Goal: Task Accomplishment & Management: Manage account settings

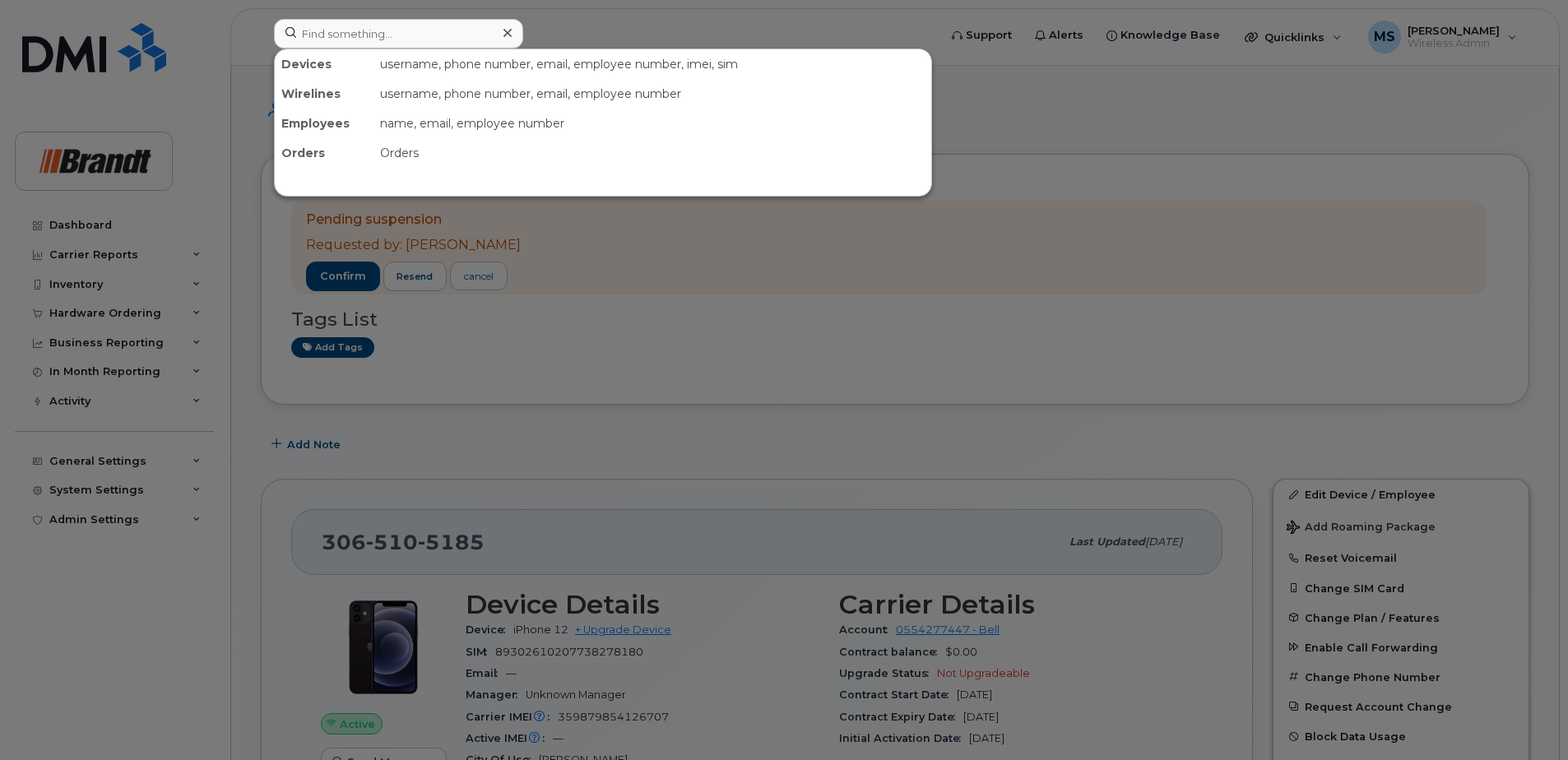
scroll to position [82, 0]
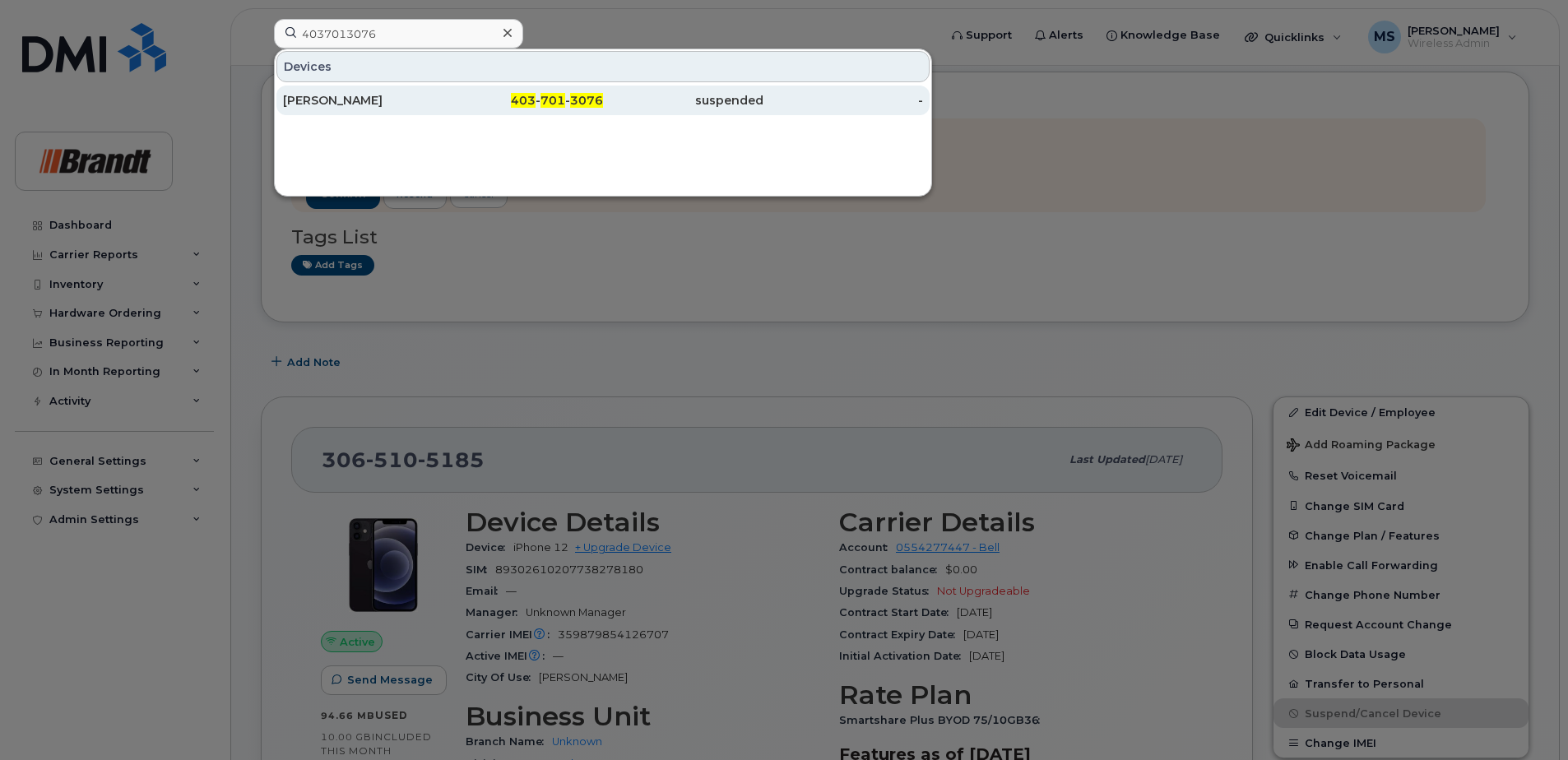
type input "4037013076"
click at [718, 102] on div "suspended" at bounding box center [683, 101] width 160 height 17
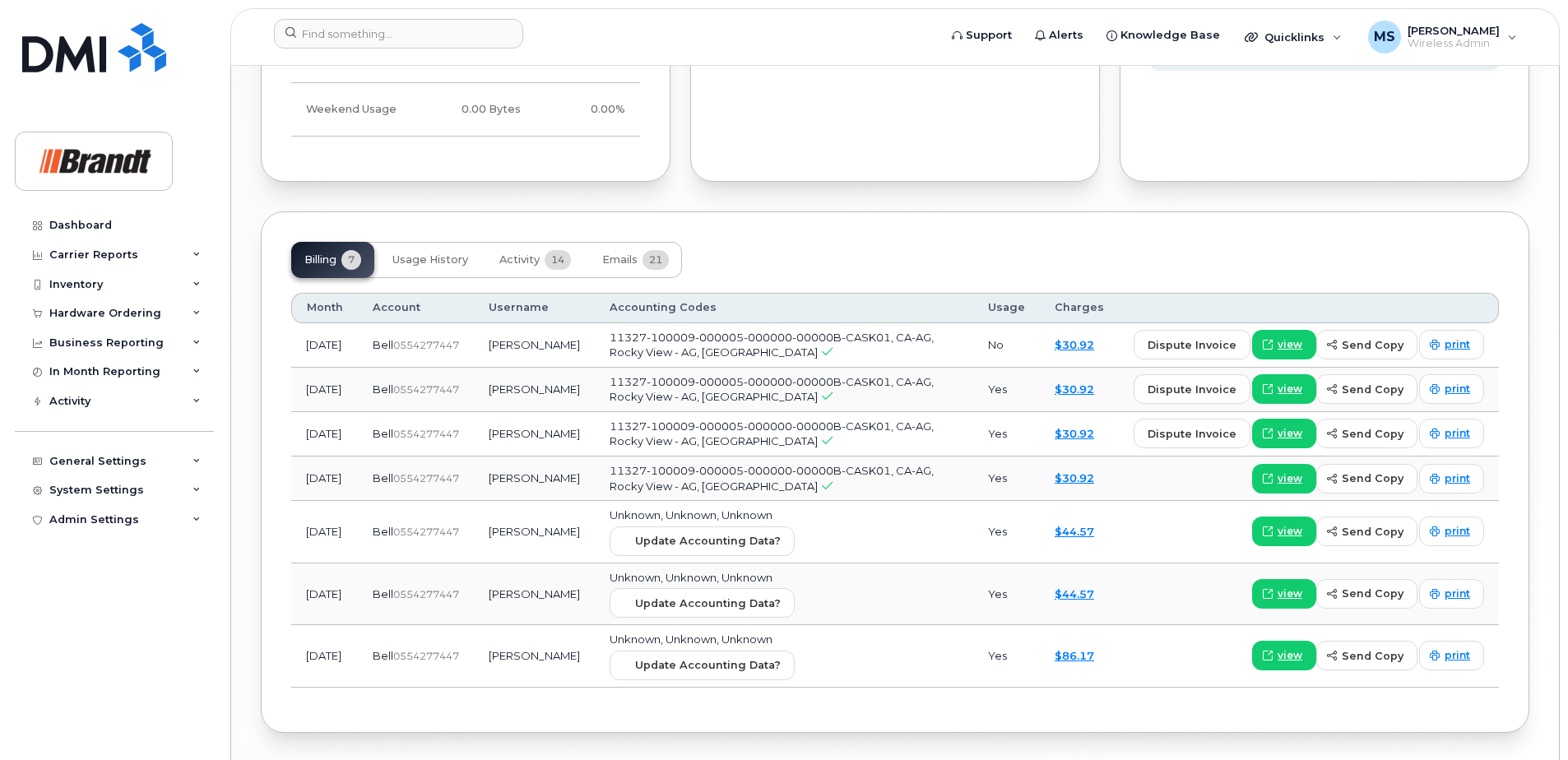
scroll to position [1414, 0]
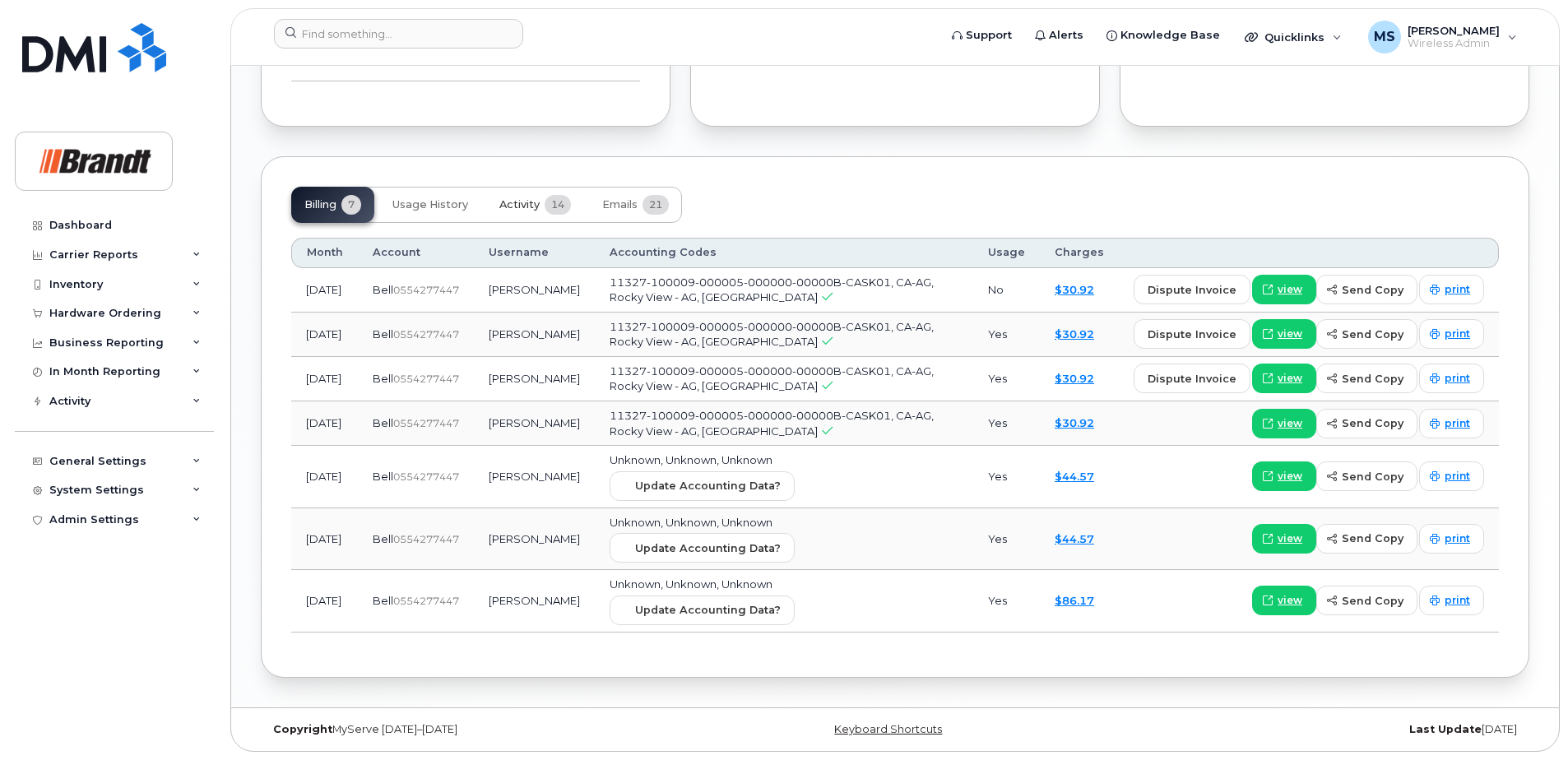
click at [529, 199] on span "Activity" at bounding box center [519, 205] width 40 height 13
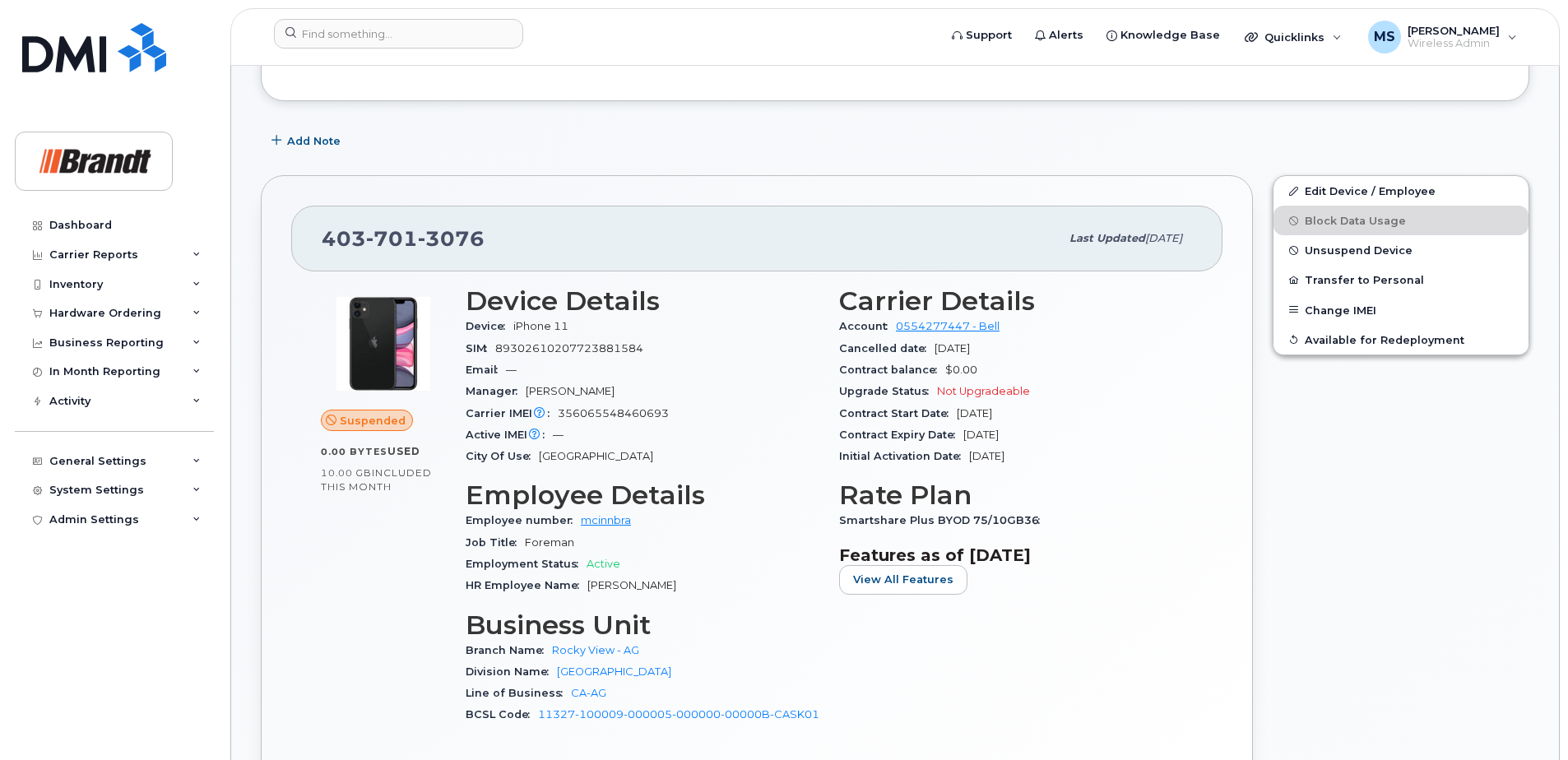
scroll to position [97, 0]
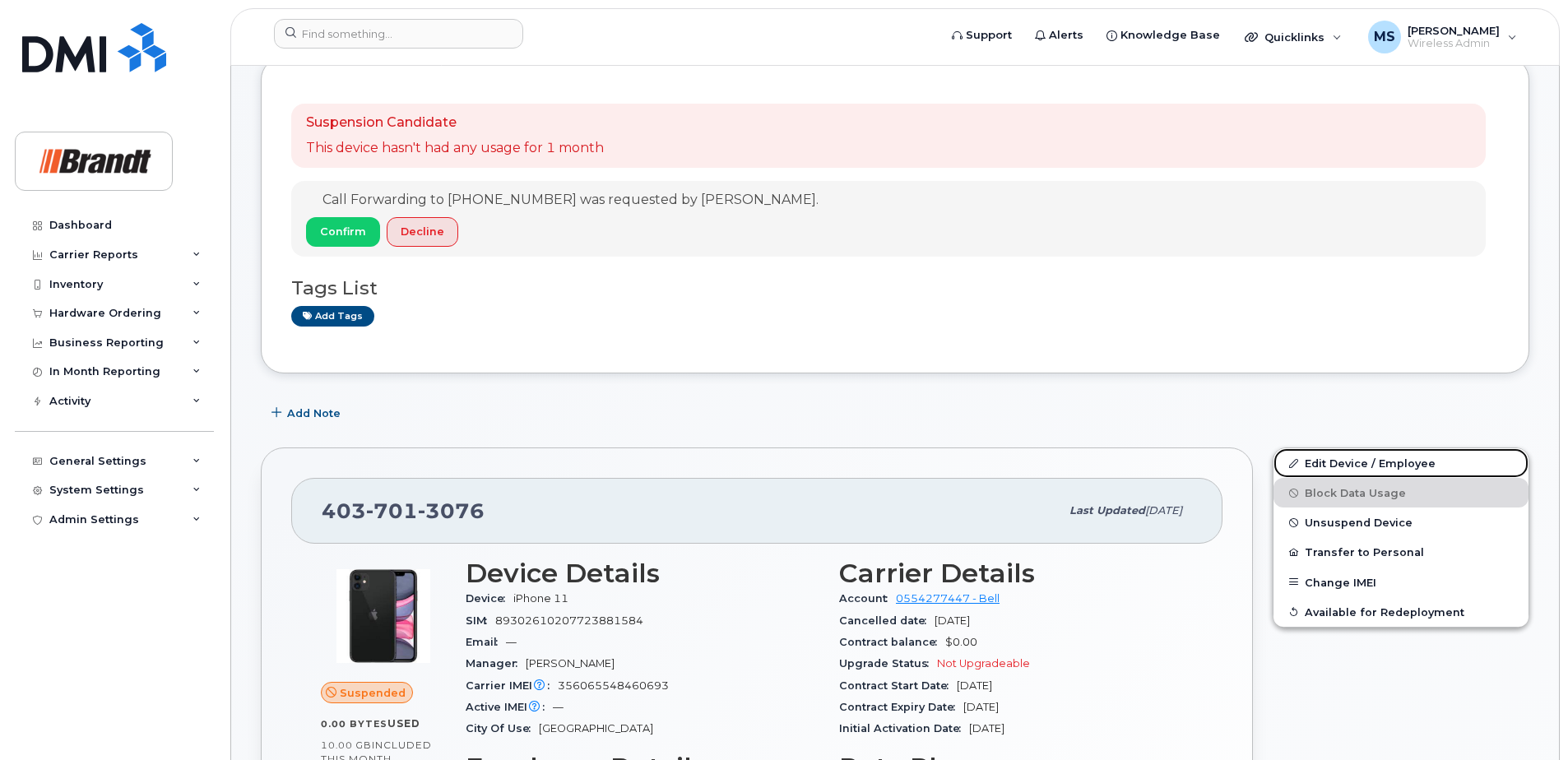
drag, startPoint x: 1336, startPoint y: 460, endPoint x: 836, endPoint y: 403, distance: 503.2
click at [1336, 461] on link "Edit Device / Employee" at bounding box center [1401, 463] width 255 height 30
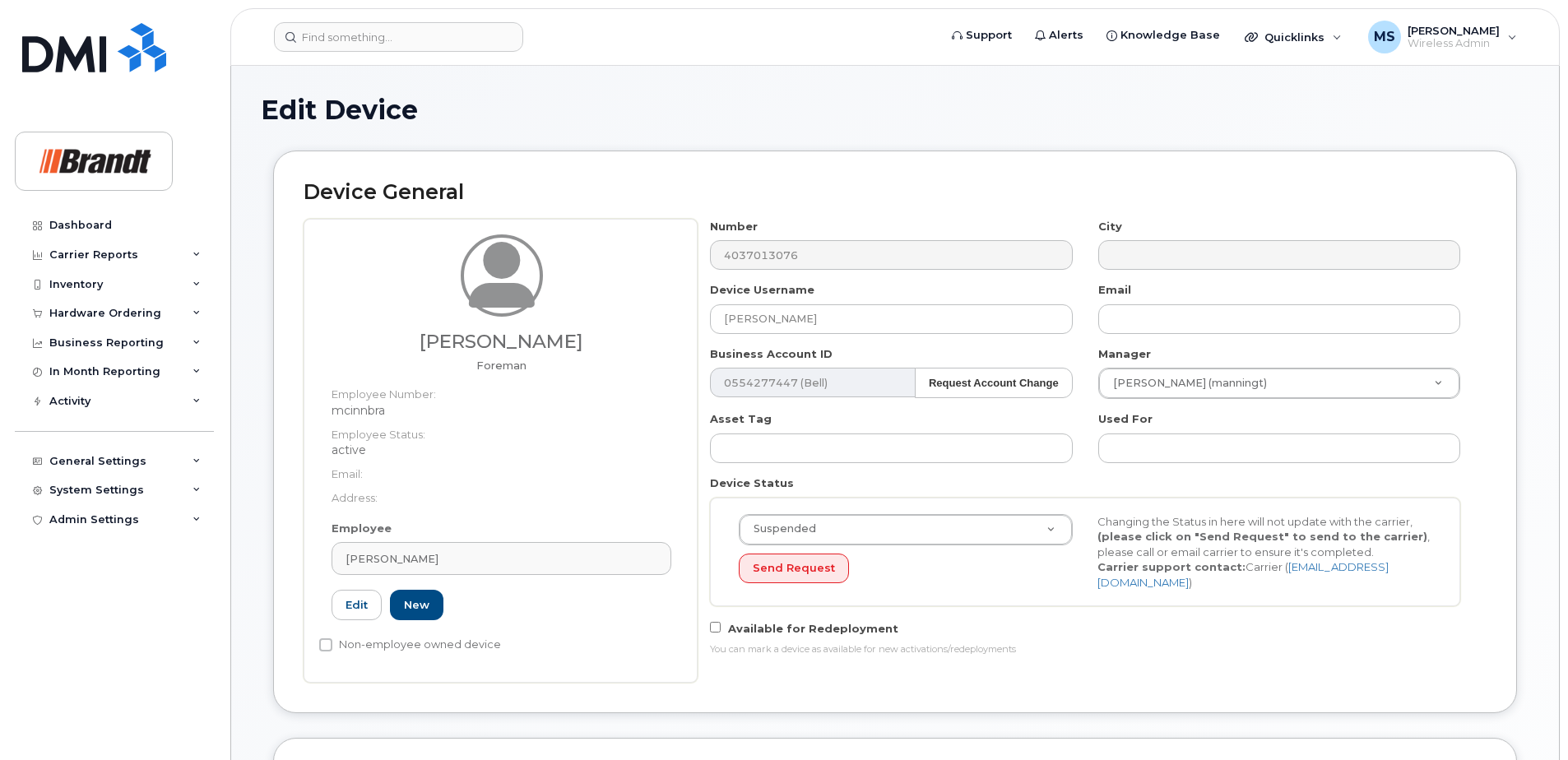
select select "34499228"
select select "35155014"
drag, startPoint x: 832, startPoint y: 314, endPoint x: 175, endPoint y: 387, distance: 661.0
click at [230, 376] on div "Support Alerts Knowledge Base Quicklinks Suspend / Cancel Device Change SIM Car…" at bounding box center [895, 763] width 1329 height 1394
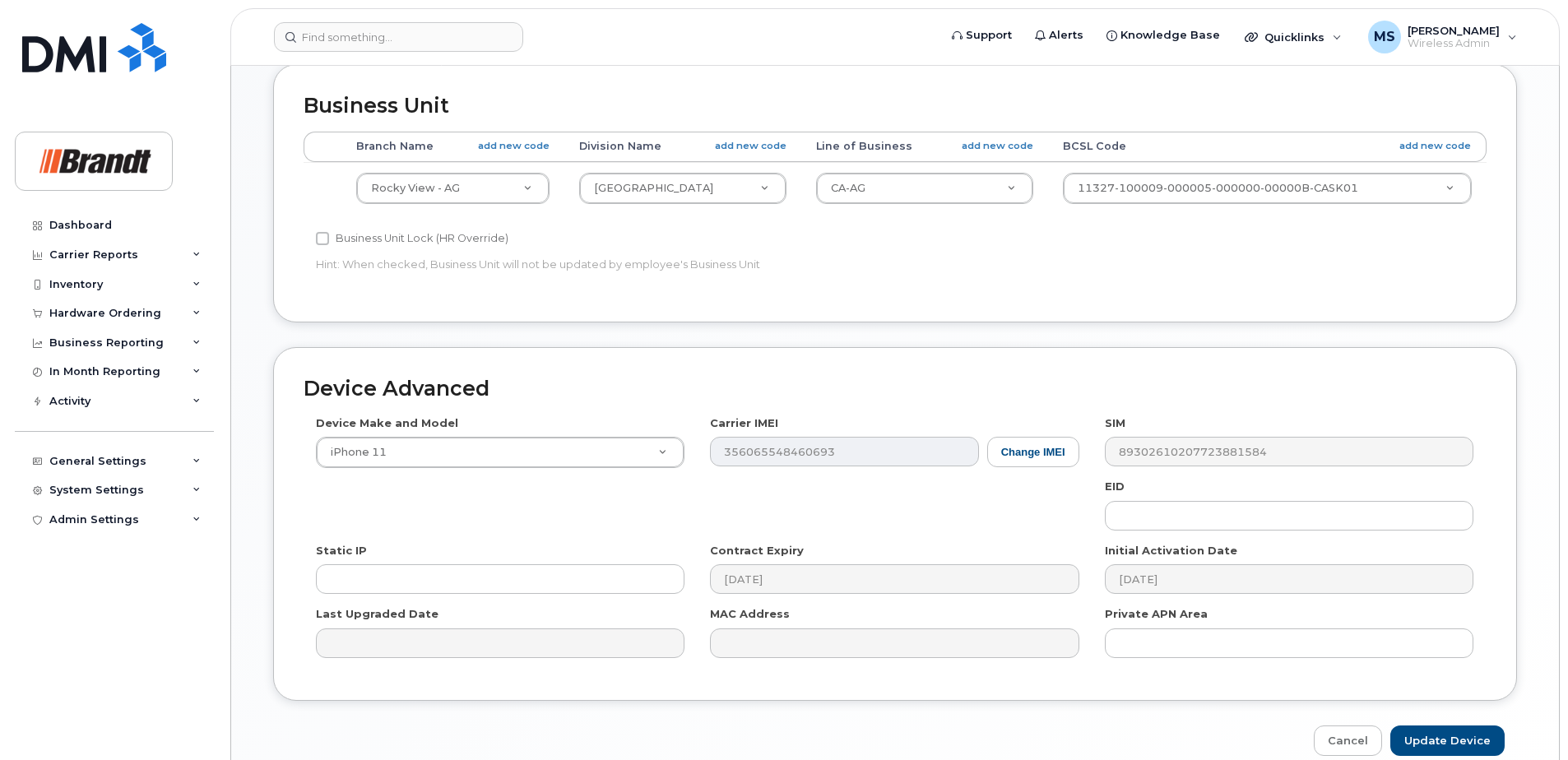
scroll to position [753, 0]
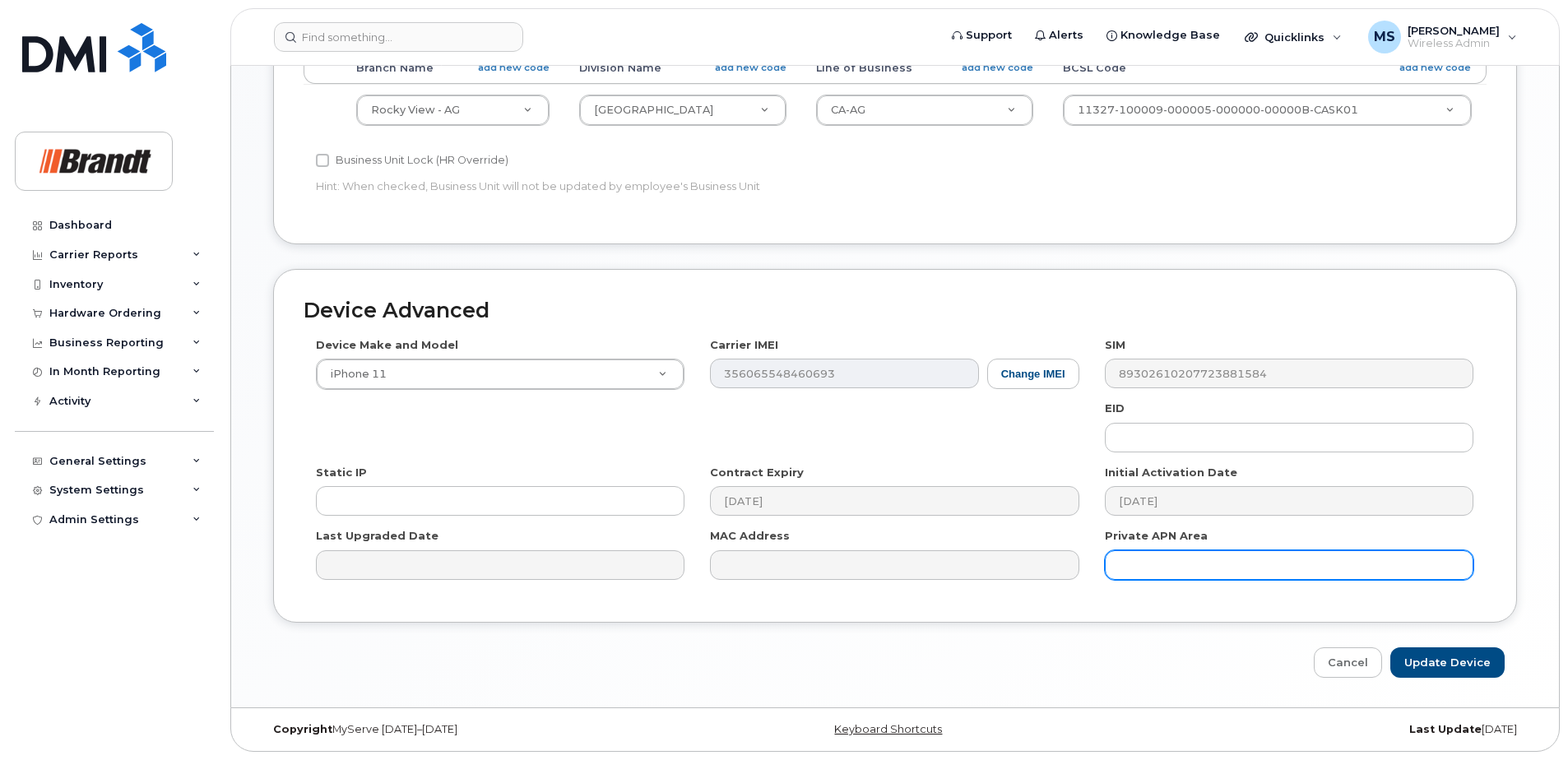
type input "Spare [PERSON_NAME] Rockyview"
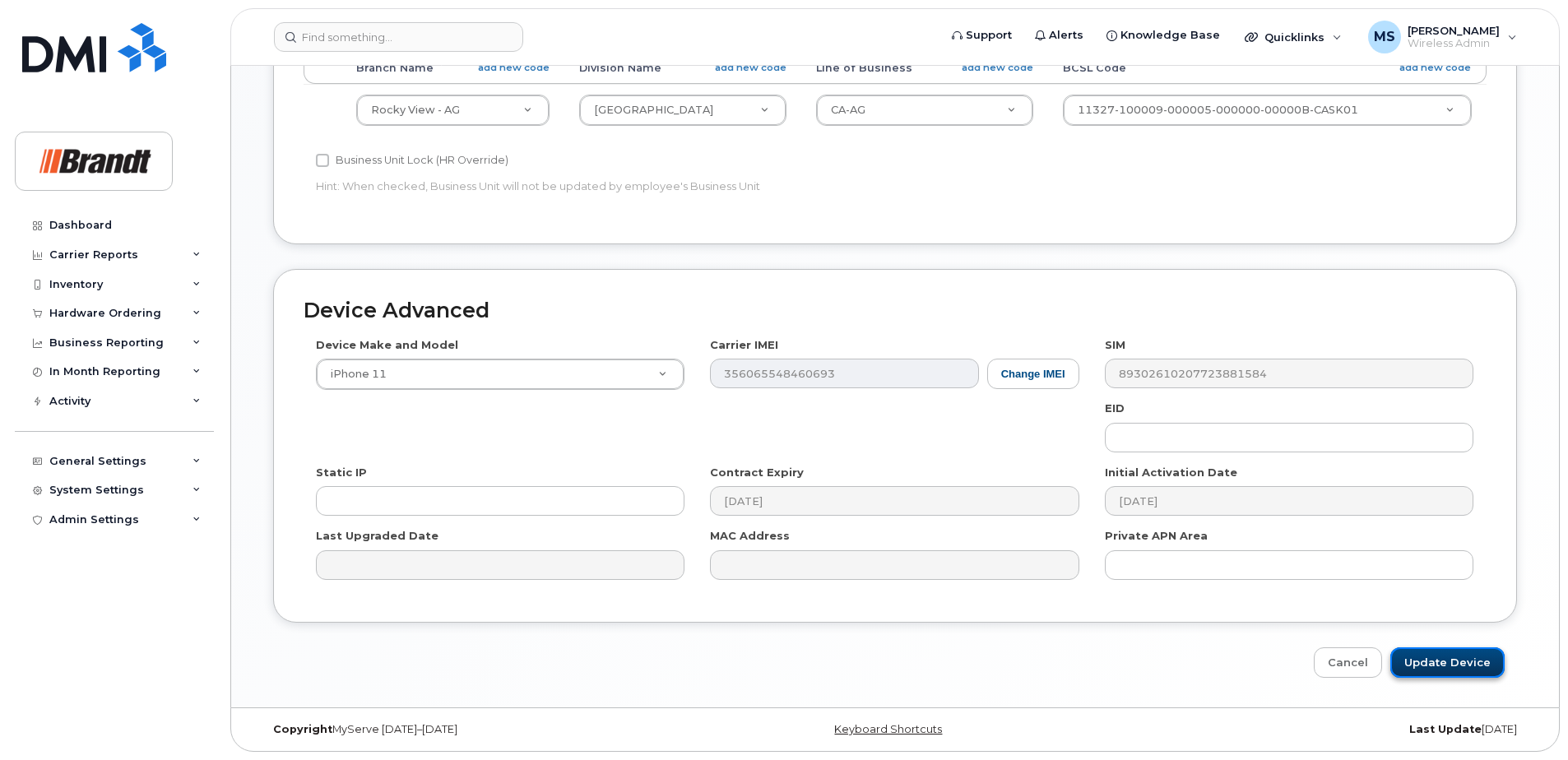
click at [1442, 666] on input "Update Device" at bounding box center [1447, 663] width 115 height 31
type input "Saving..."
